Goal: Transaction & Acquisition: Purchase product/service

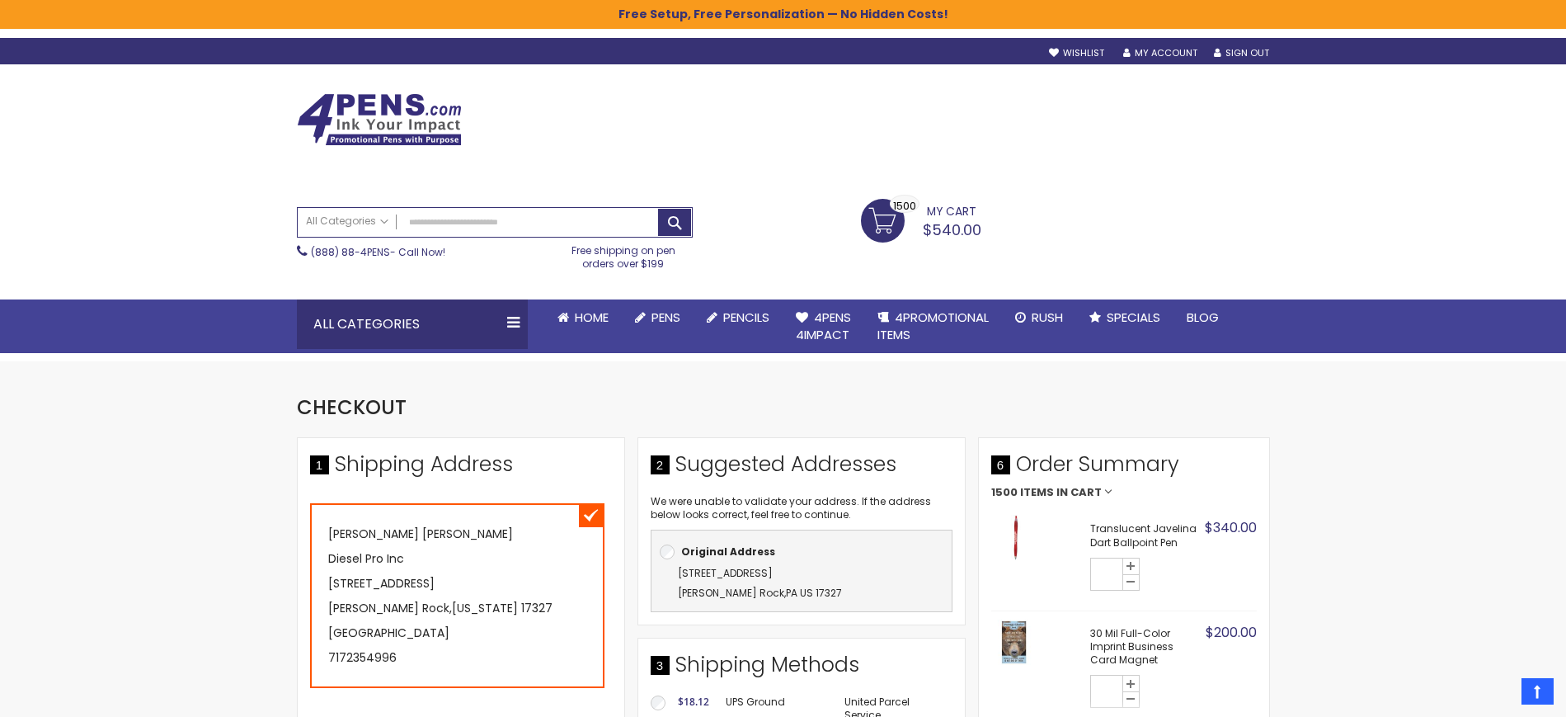
select select "*"
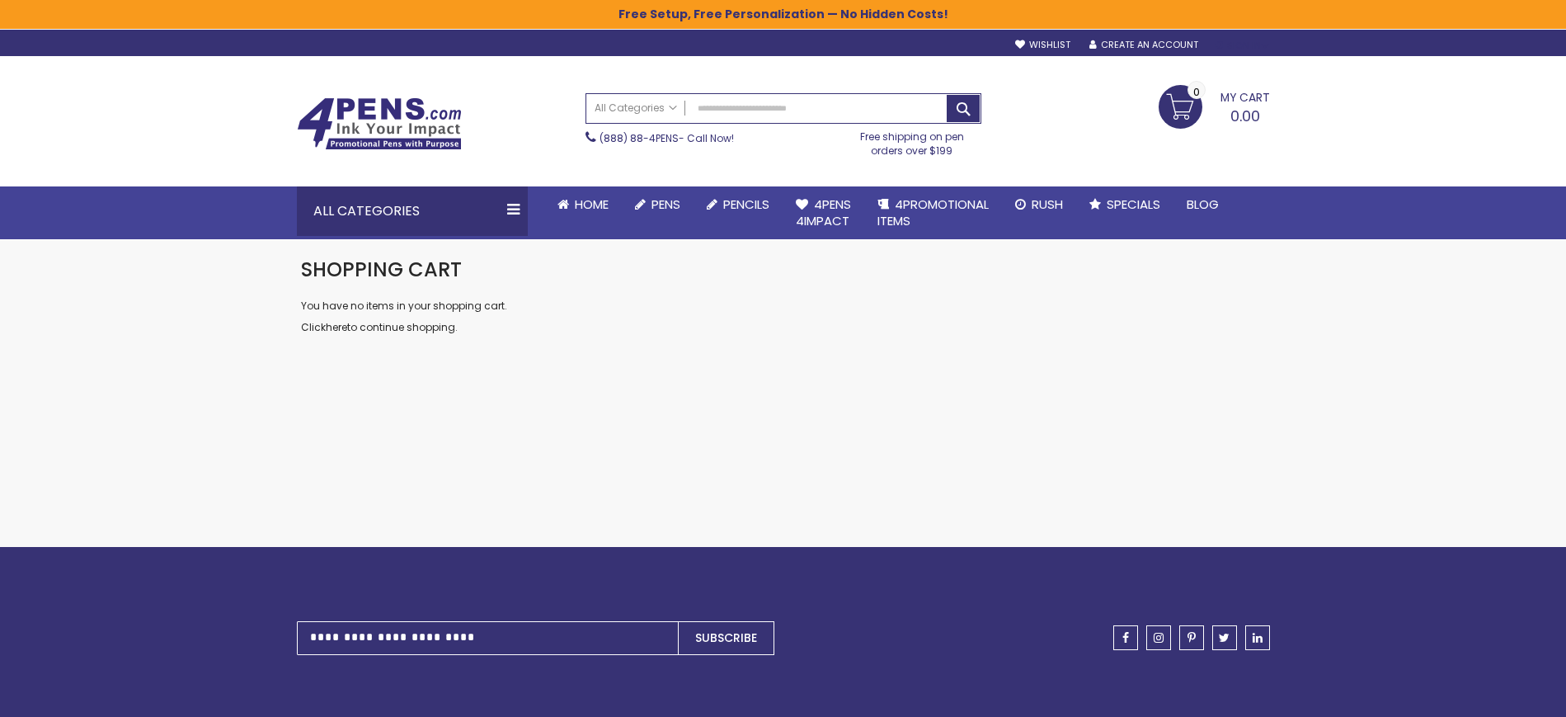
click at [1240, 46] on div "Sign In" at bounding box center [1242, 46] width 54 height 12
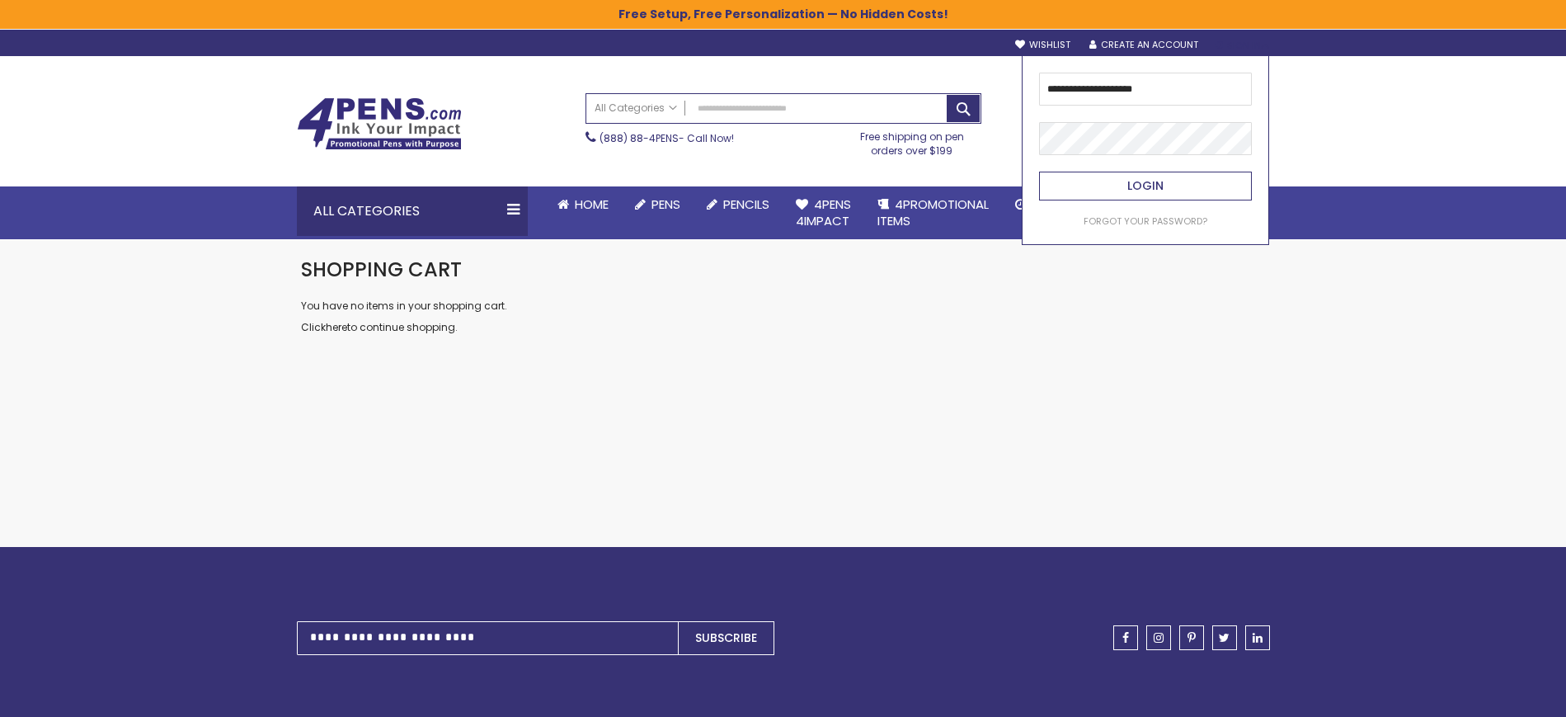
click at [1141, 194] on span "Login" at bounding box center [1145, 185] width 36 height 16
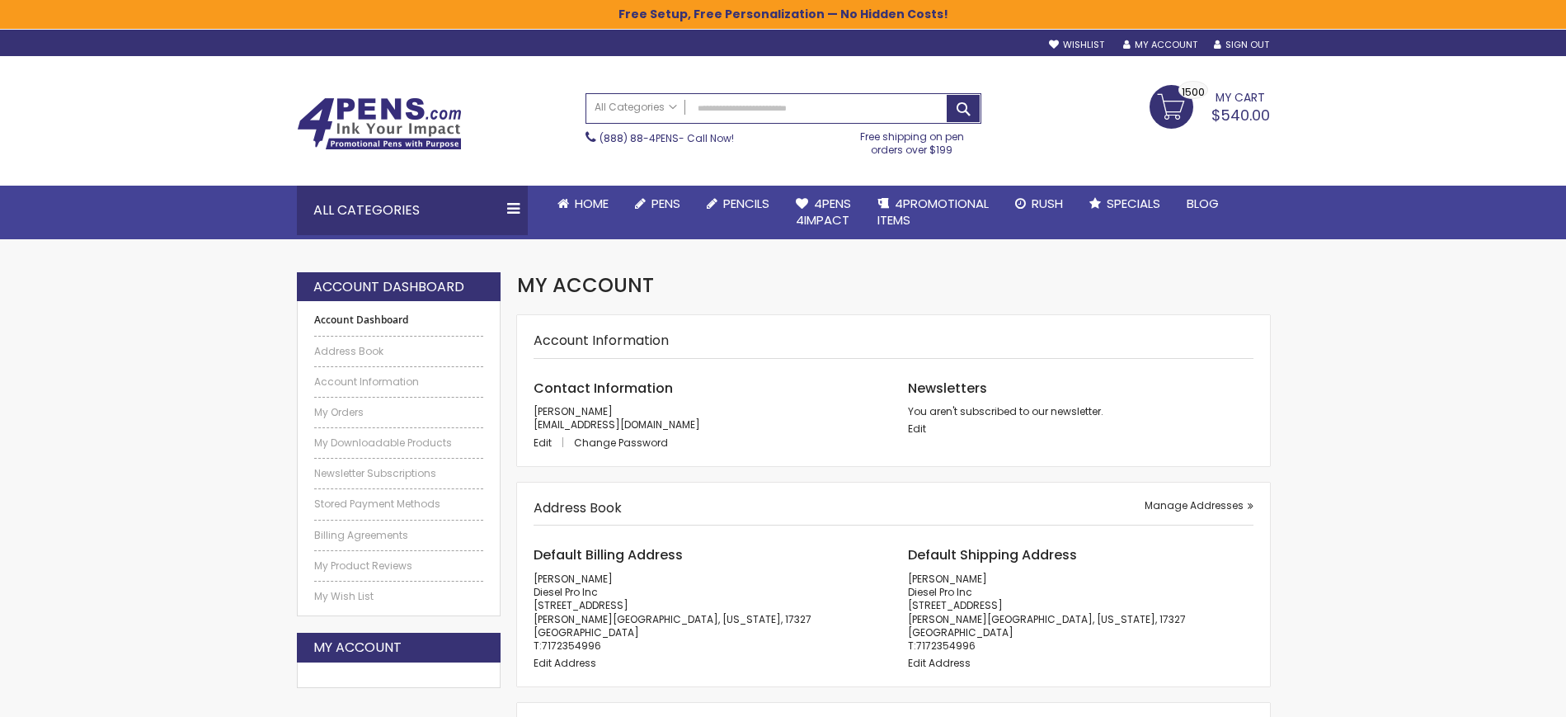
click at [1176, 99] on link "My Cart $540.00 1500 1500 items" at bounding box center [1210, 105] width 120 height 41
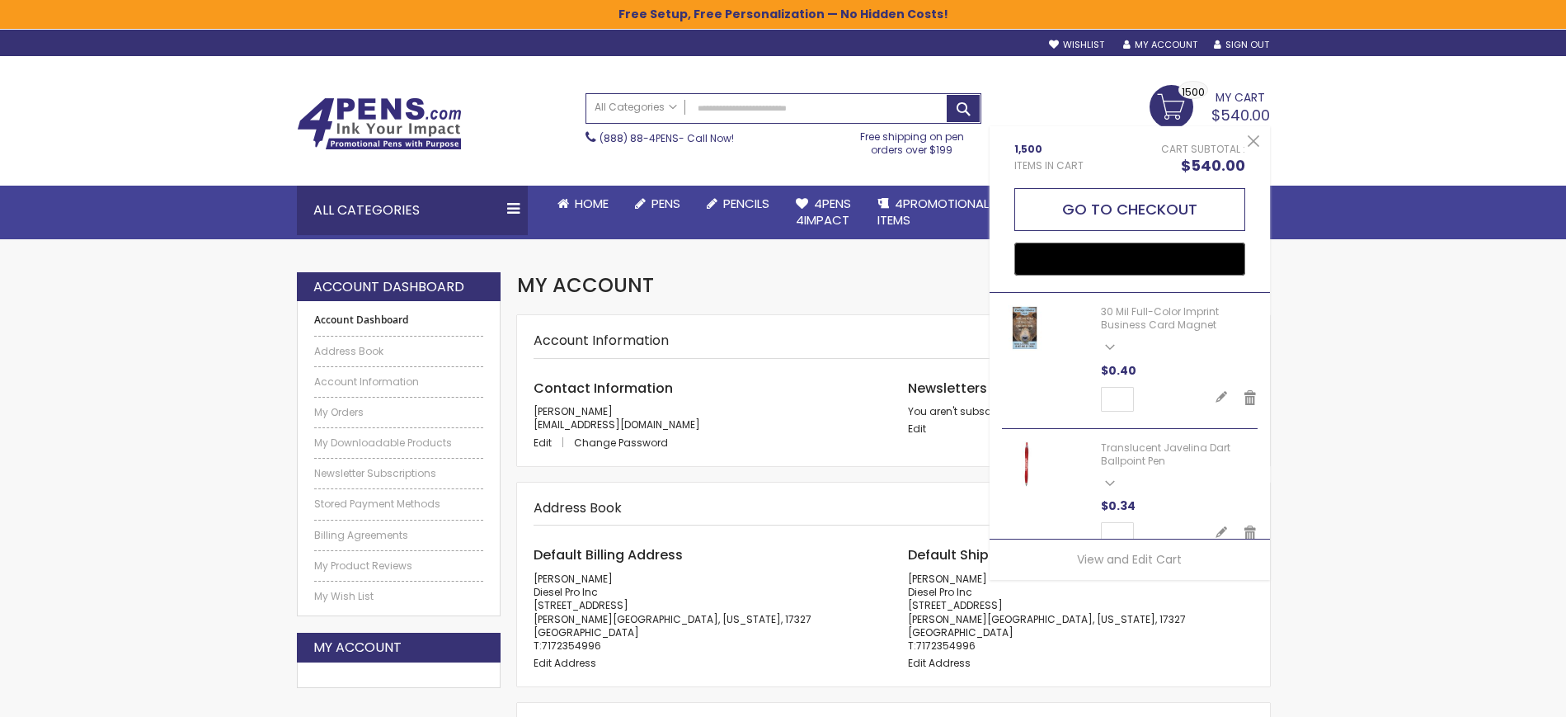
click at [1212, 213] on button "Go to Checkout" at bounding box center [1129, 209] width 231 height 43
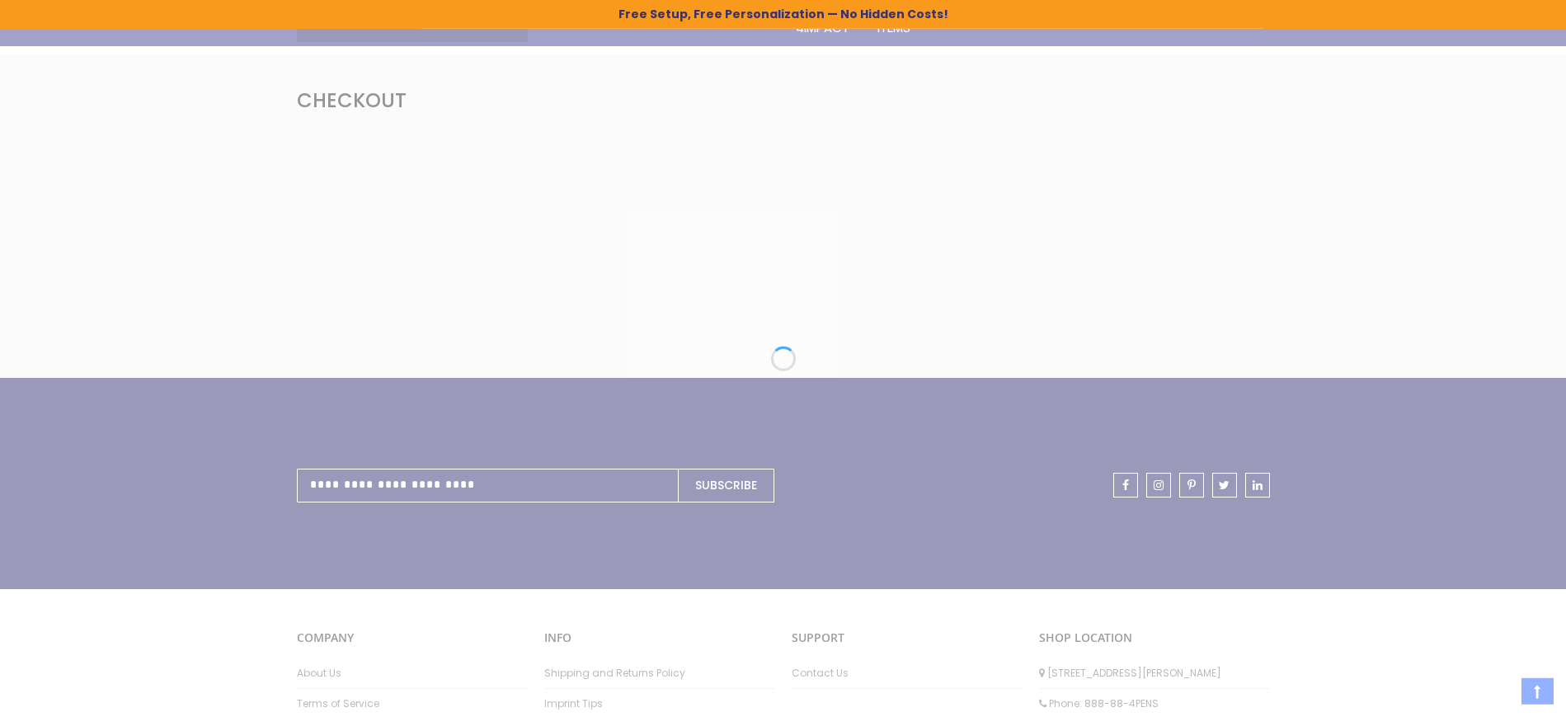
scroll to position [337, 0]
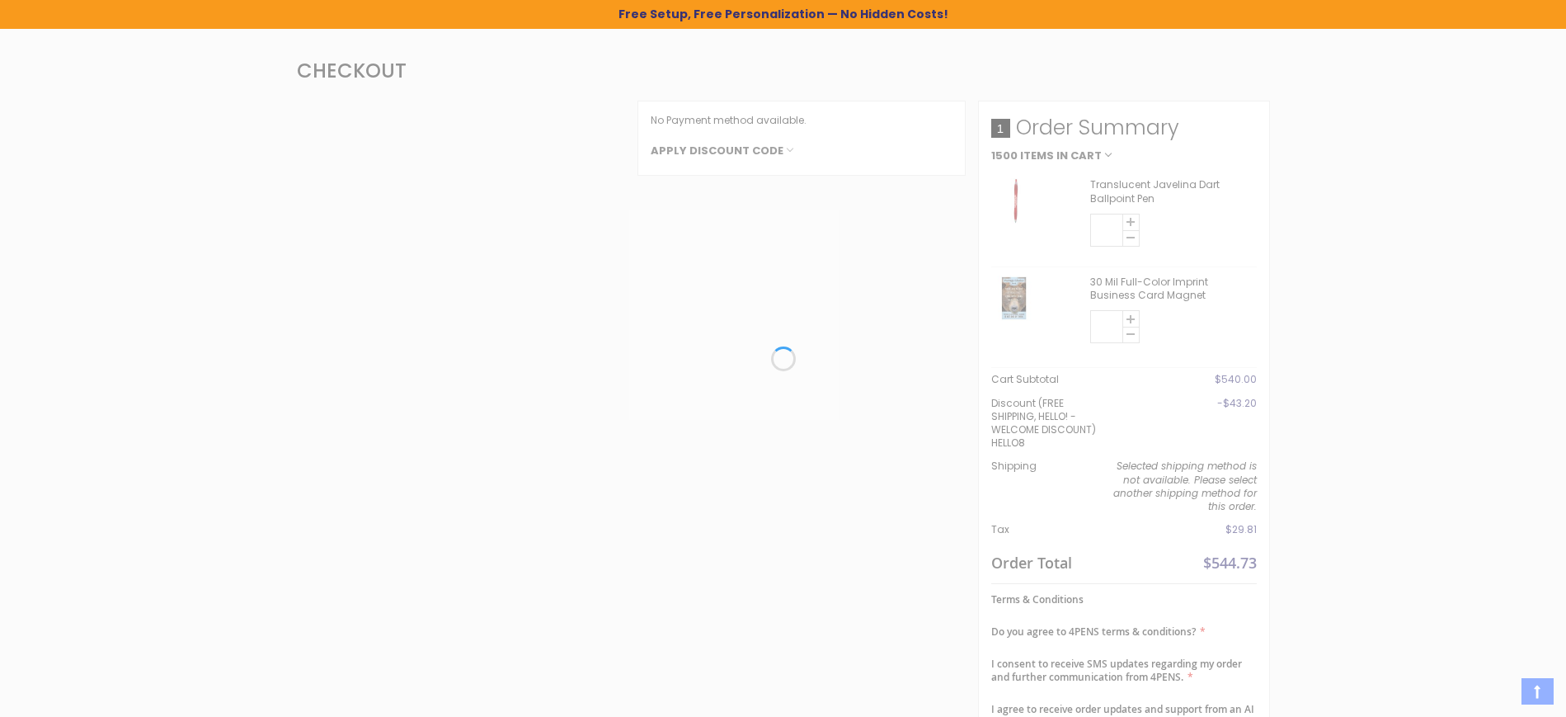
select select "*"
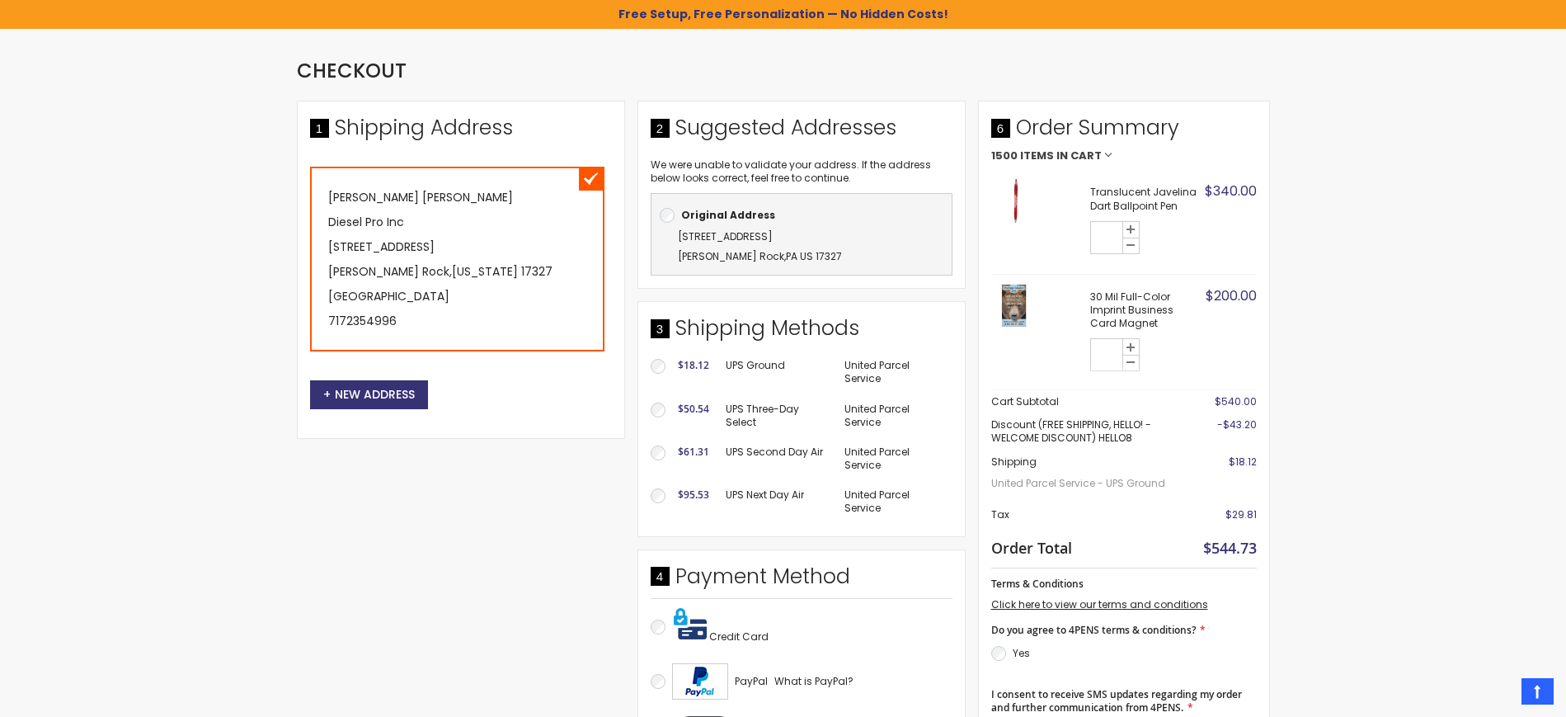
scroll to position [0, 0]
click at [1330, 264] on div "**********" at bounding box center [783, 697] width 1566 height 2069
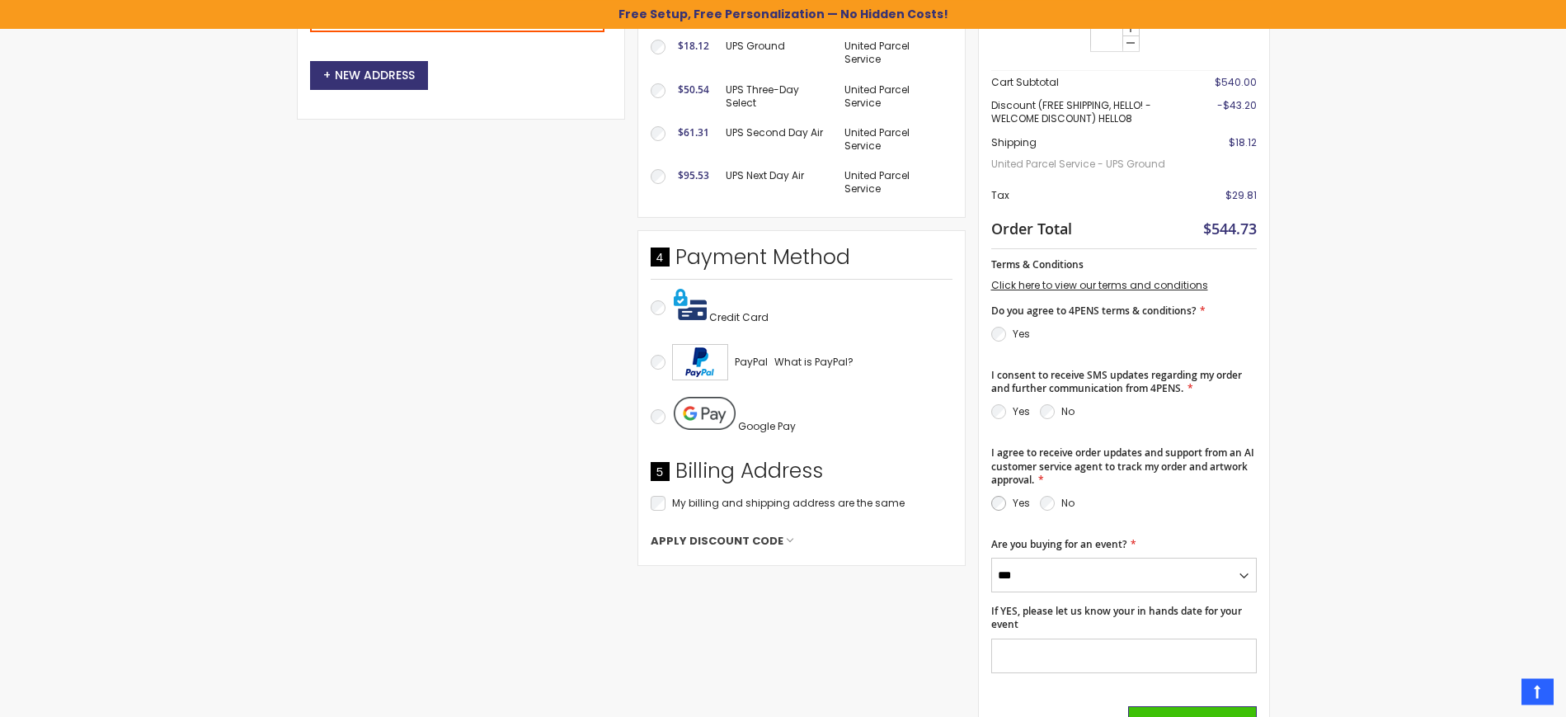
scroll to position [682, 0]
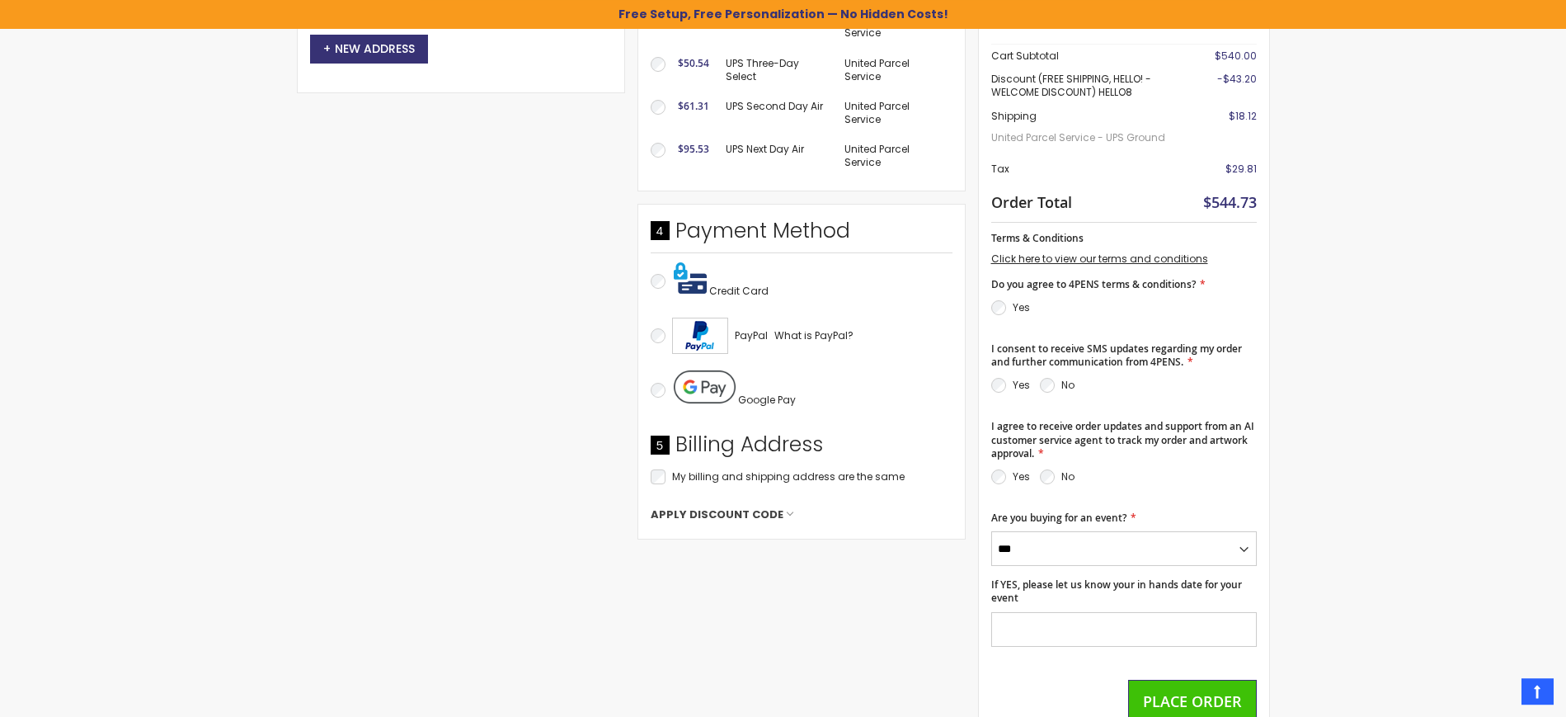
click at [724, 293] on span "Credit Card" at bounding box center [738, 291] width 59 height 14
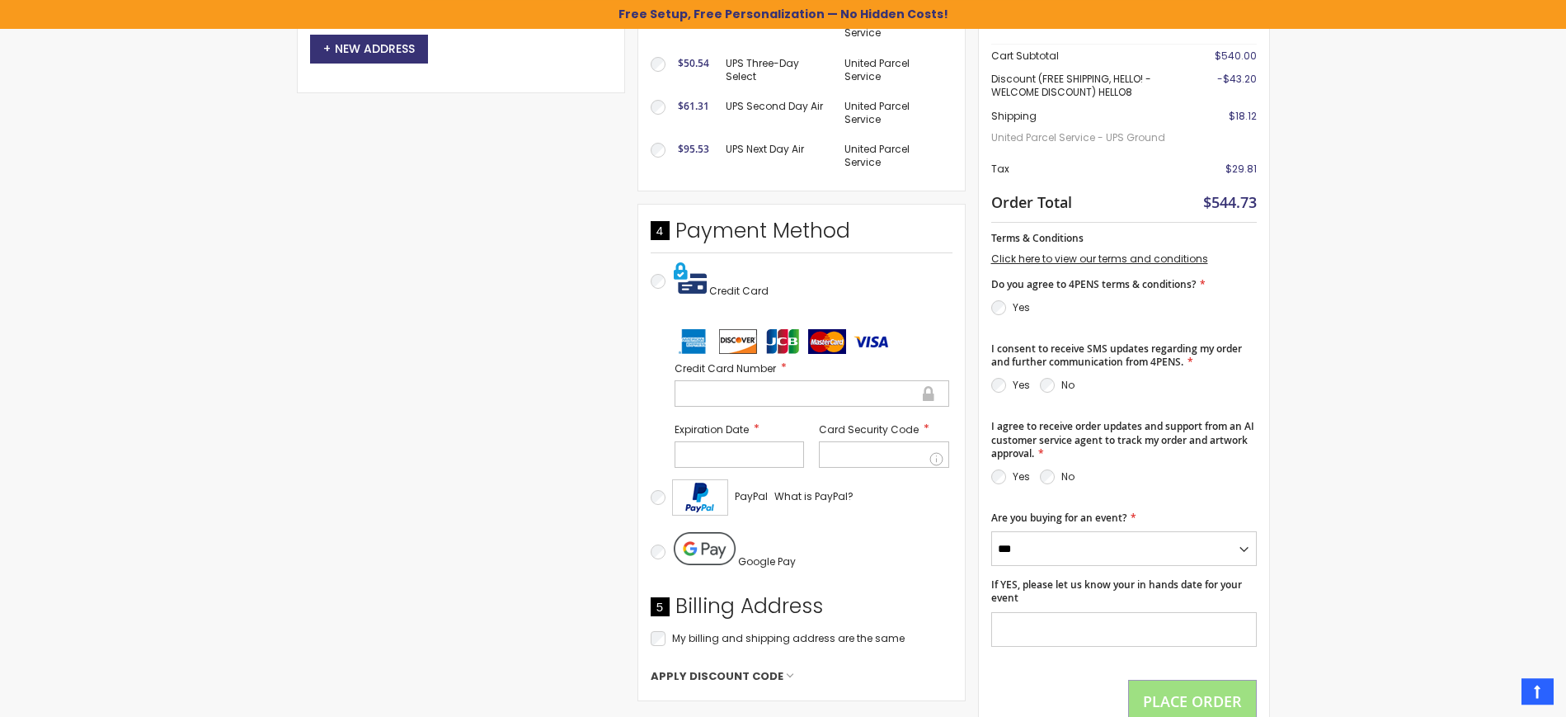
click at [762, 400] on div at bounding box center [812, 393] width 275 height 26
click at [1285, 399] on div "**********" at bounding box center [783, 352] width 1566 height 2069
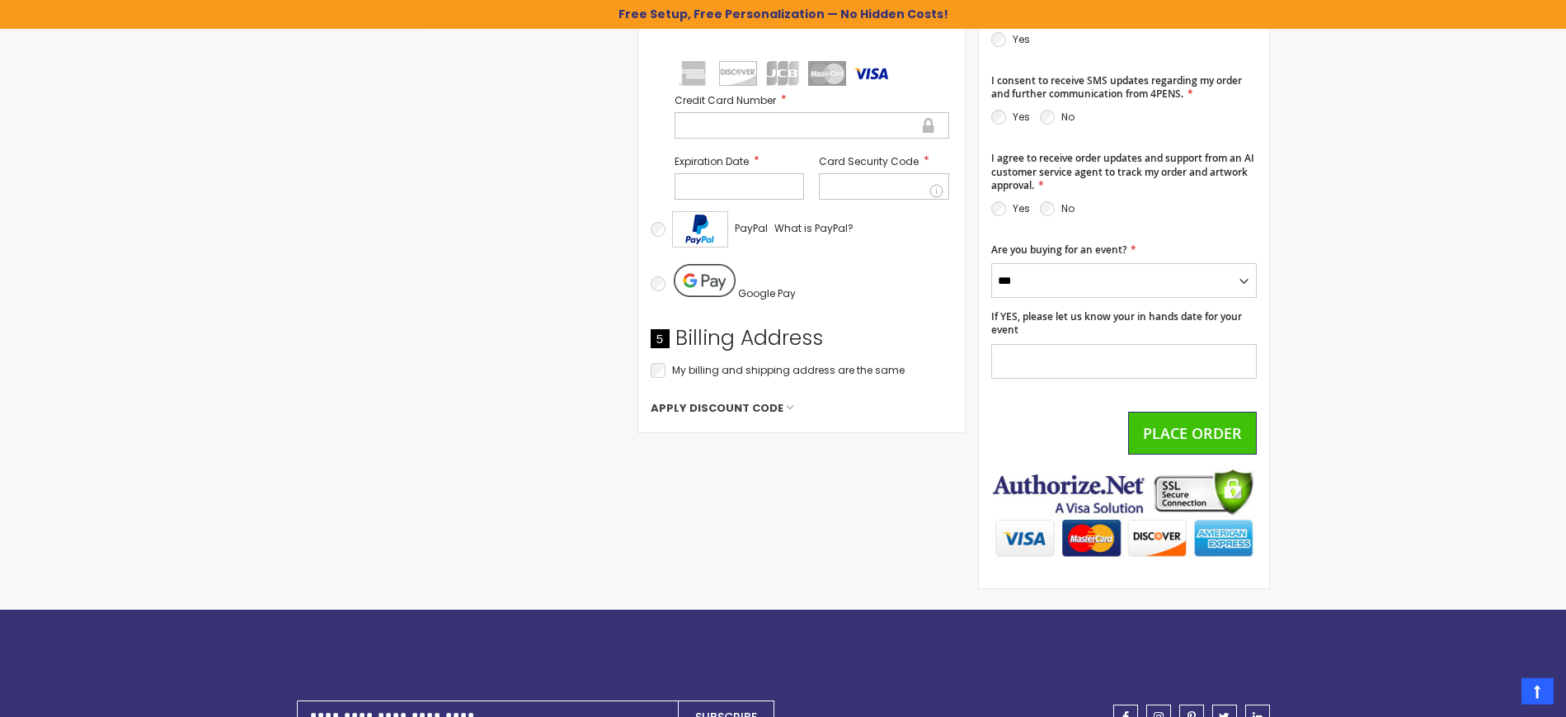
scroll to position [882, 0]
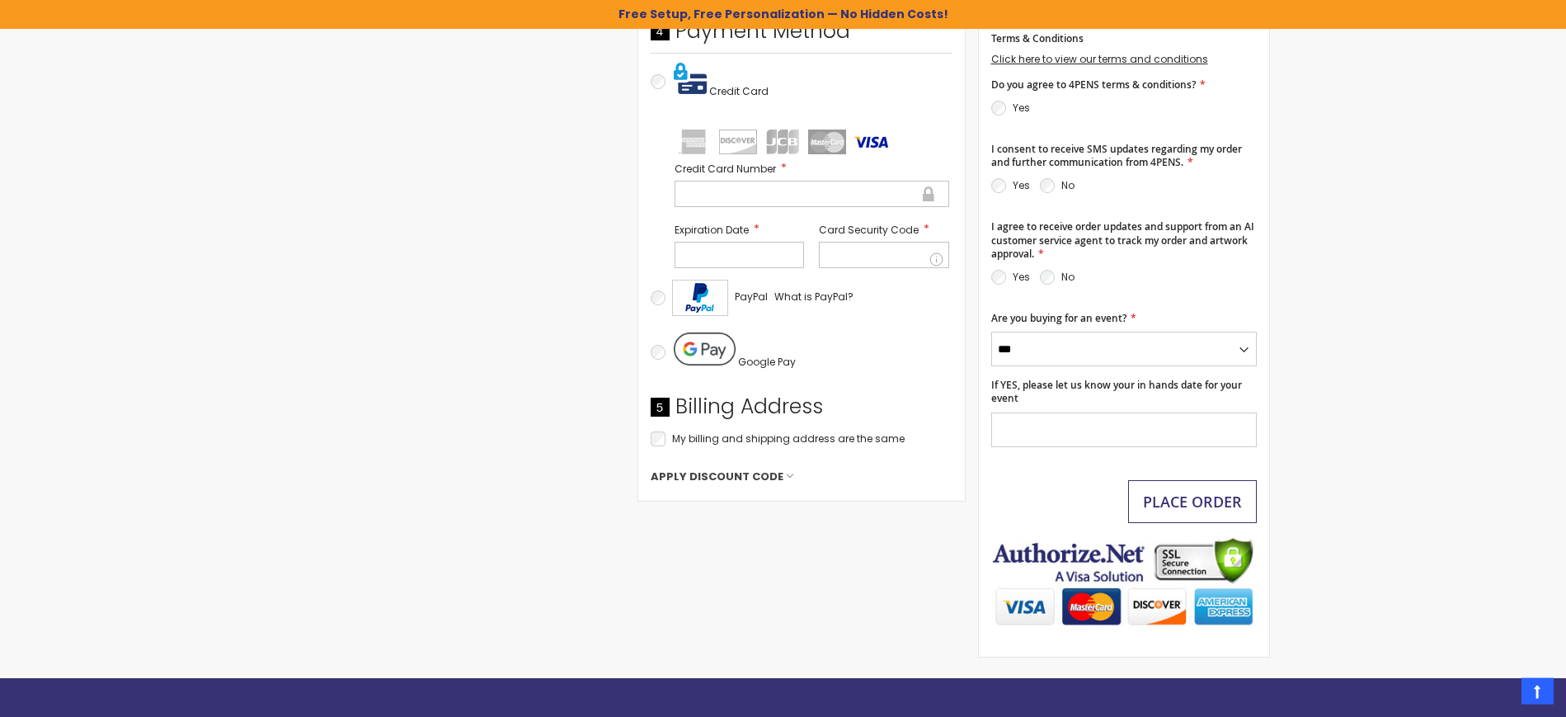
click at [1203, 500] on span "Place Order" at bounding box center [1192, 502] width 99 height 20
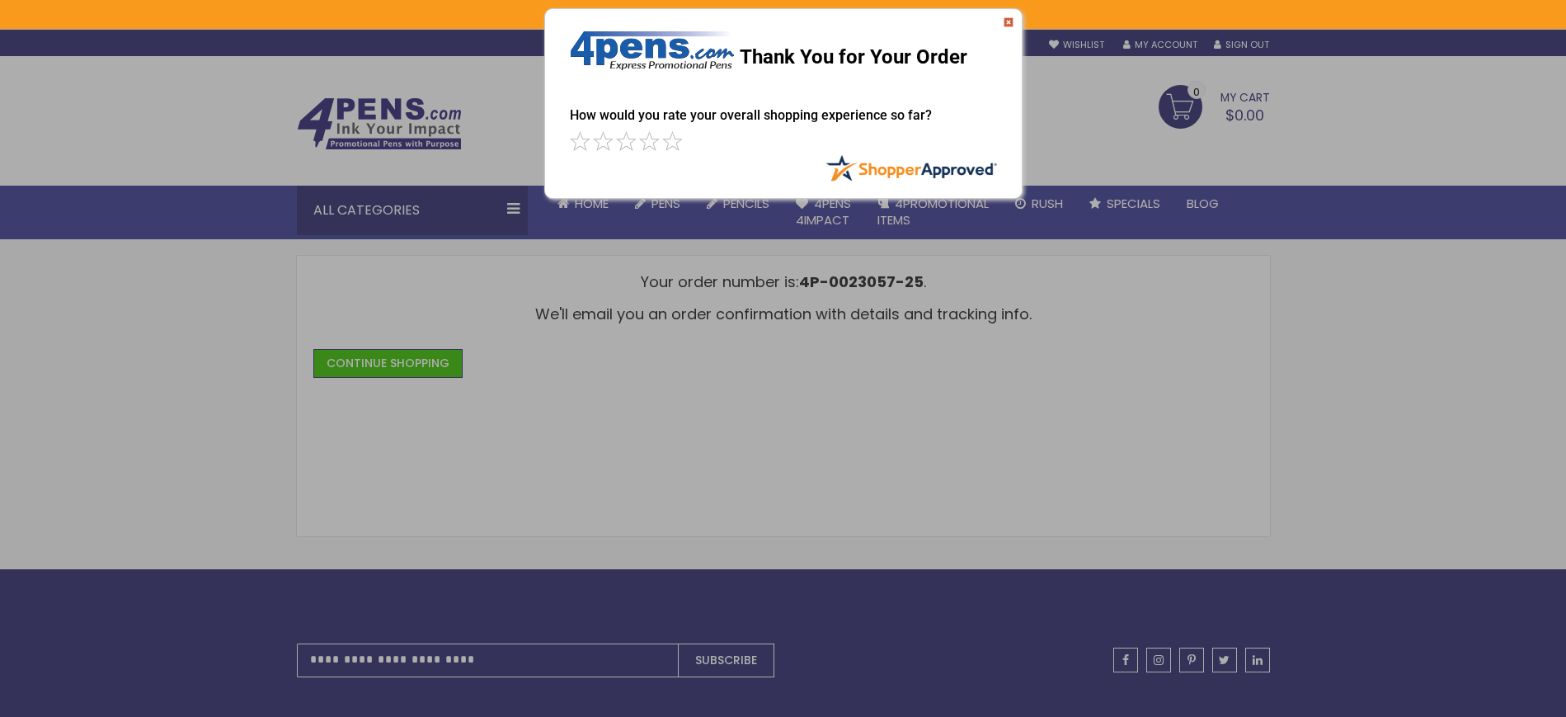
click at [1004, 21] on img at bounding box center [1009, 22] width 10 height 10
